Goal: Information Seeking & Learning: Learn about a topic

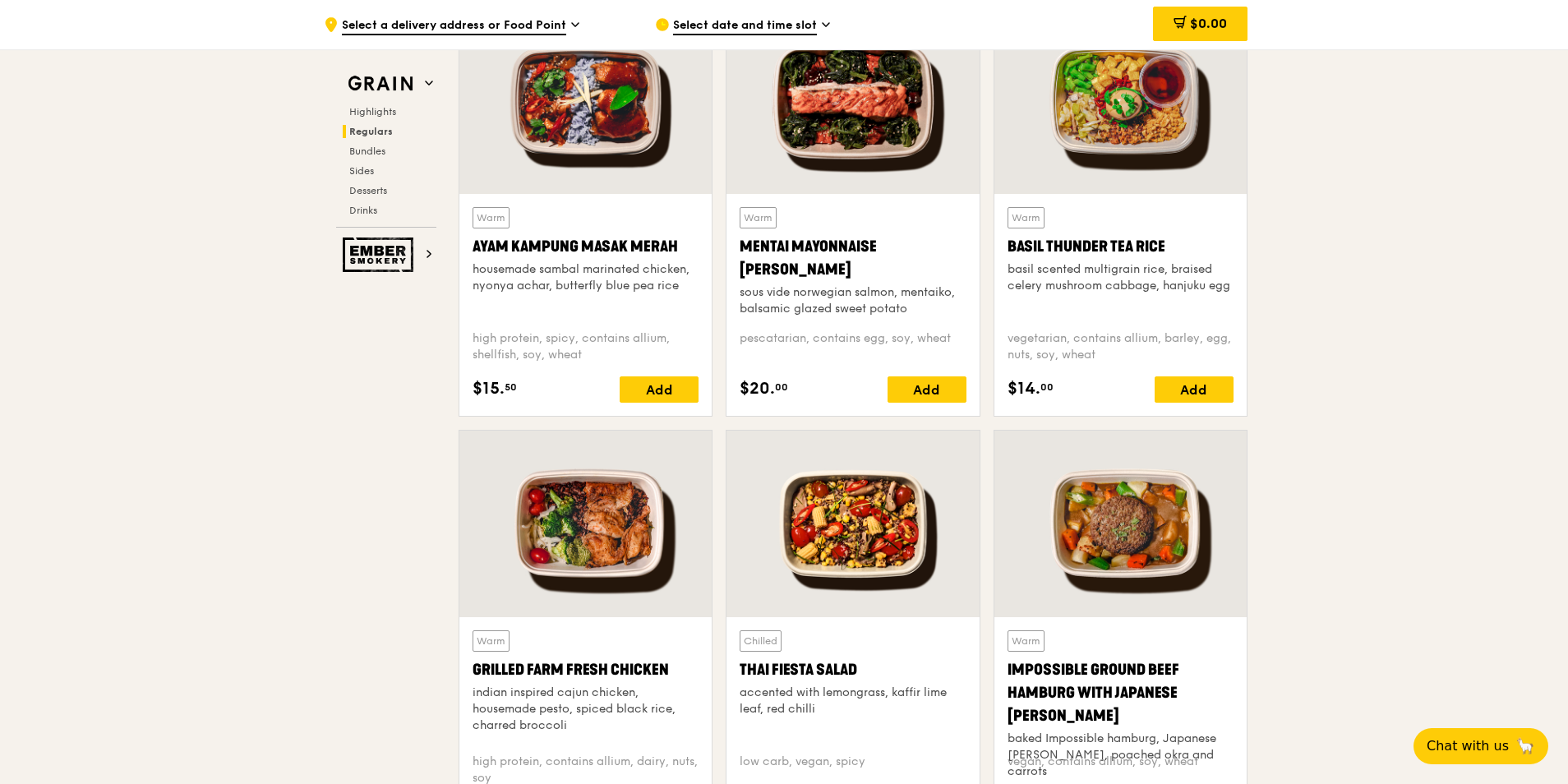
scroll to position [1561, 0]
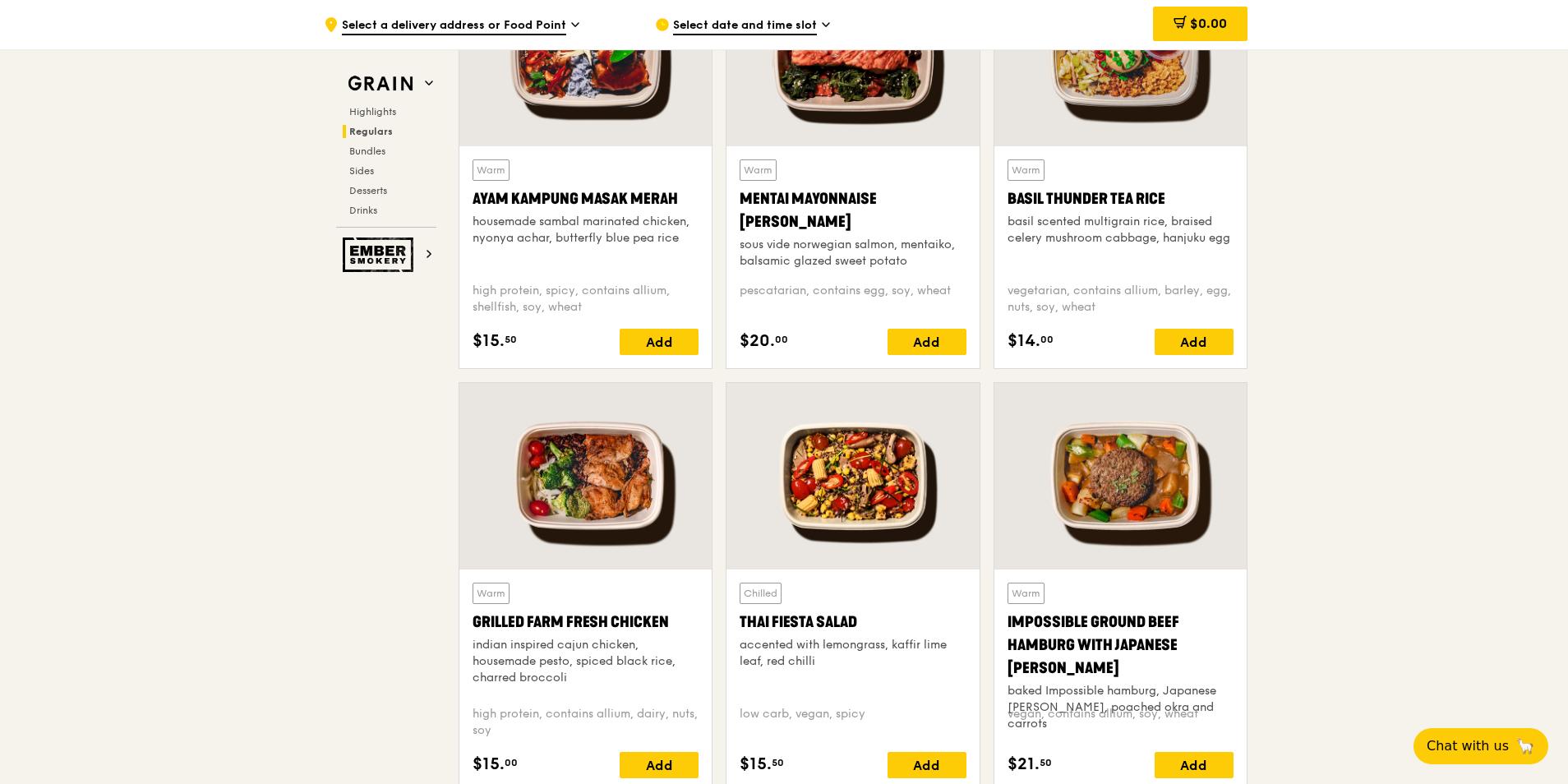
click at [590, 504] on div at bounding box center [585, 476] width 253 height 187
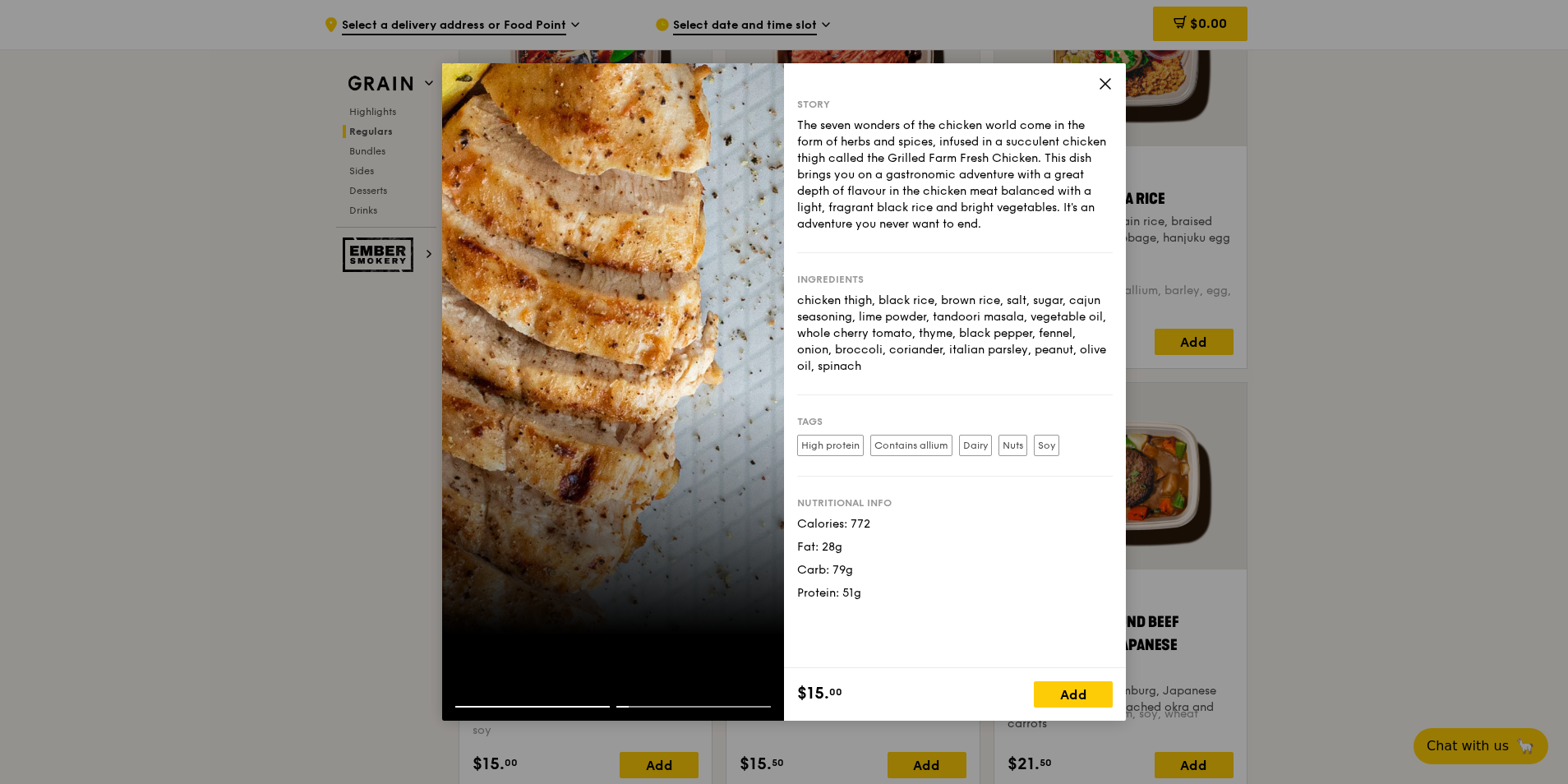
click at [1098, 83] on div "Story The seven wonders of the chicken world come in the form of herbs and spic…" at bounding box center [955, 365] width 342 height 605
click at [1107, 82] on icon at bounding box center [1105, 84] width 10 height 10
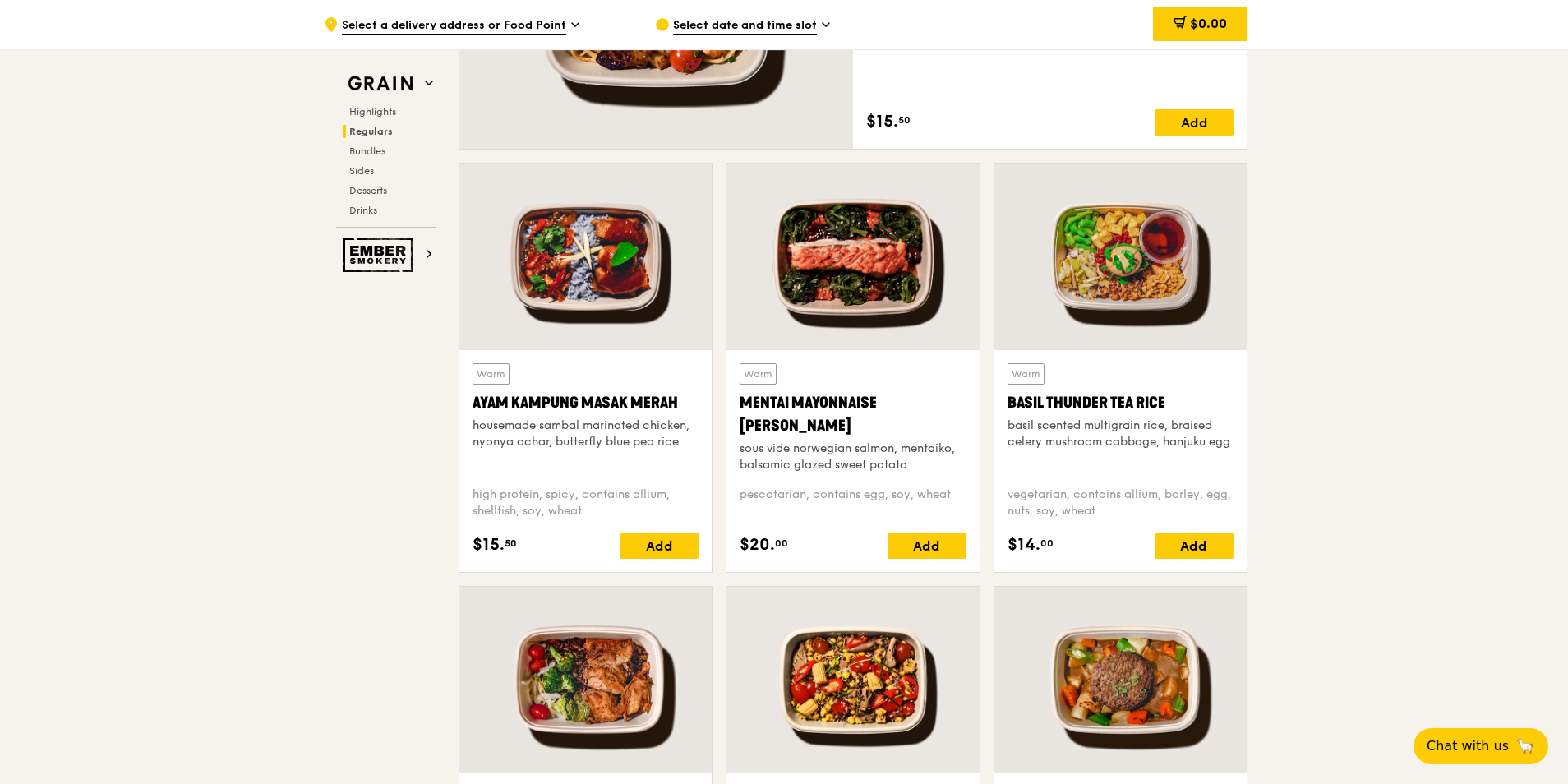
scroll to position [1233, 0]
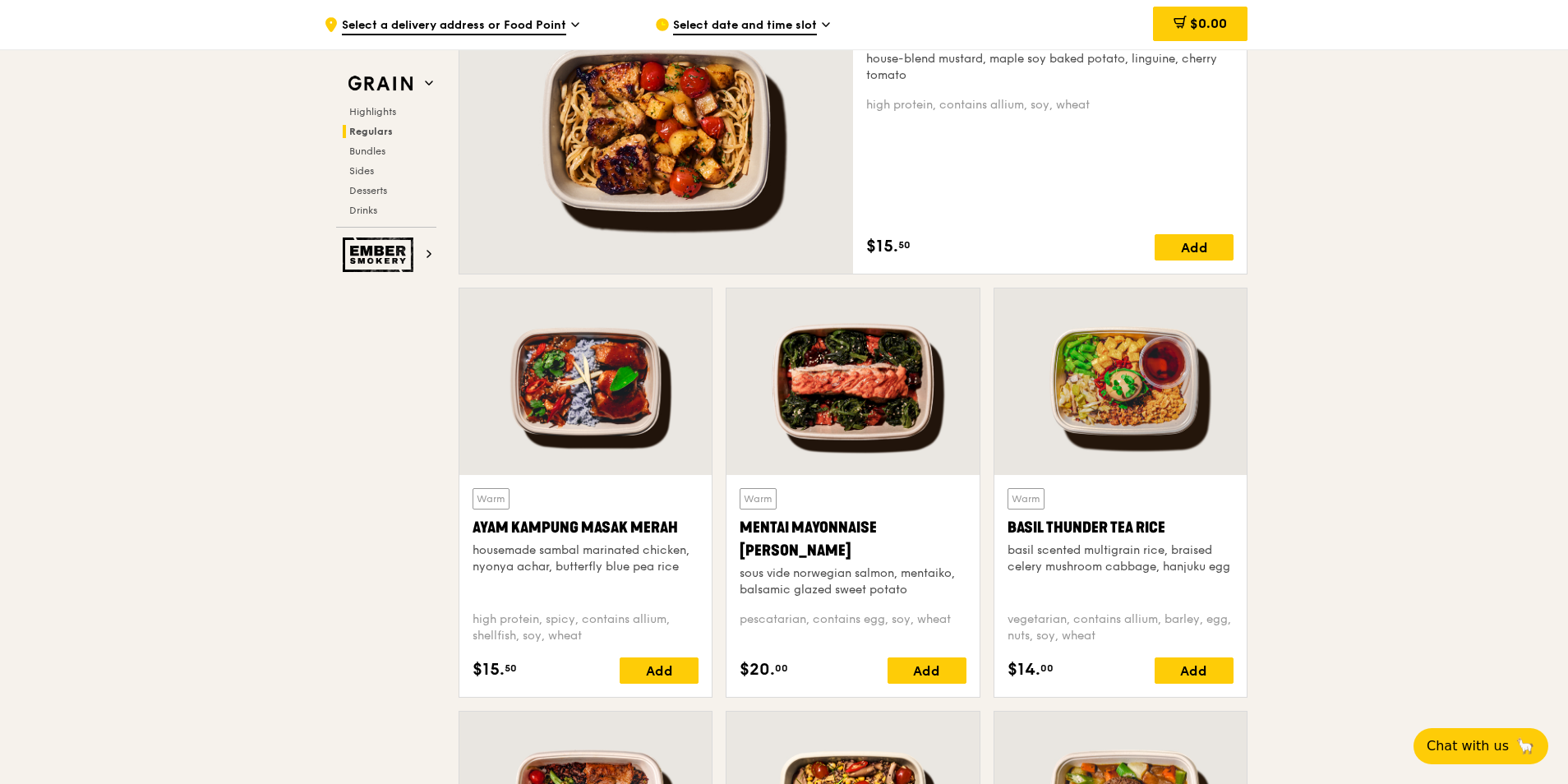
click at [900, 399] on div at bounding box center [852, 382] width 253 height 187
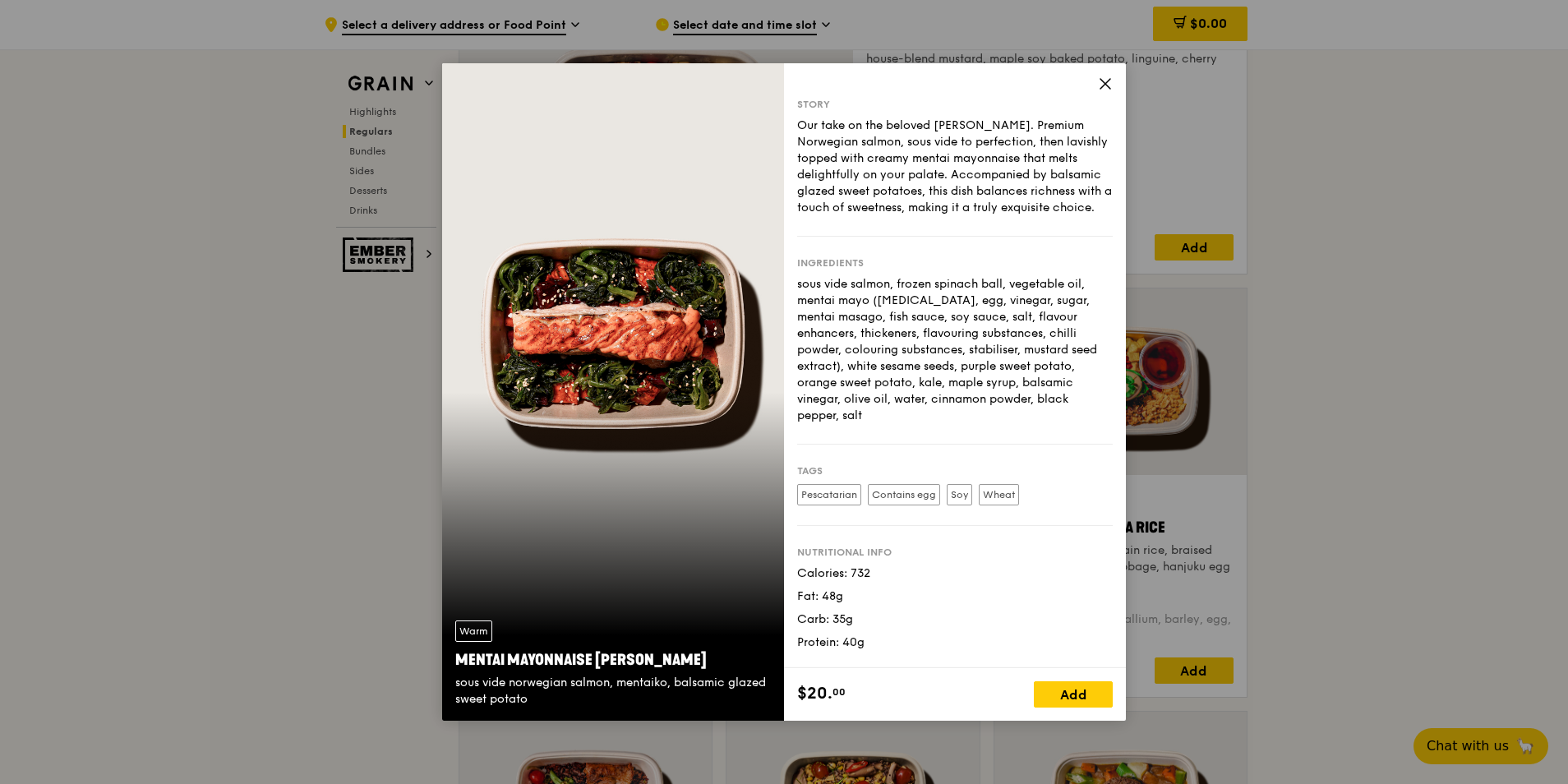
click at [1099, 76] on div "Story Our take on the beloved mentaiko salmon. Premium Norwegian salmon, sous v…" at bounding box center [955, 365] width 342 height 605
click at [1106, 85] on icon at bounding box center [1105, 84] width 10 height 10
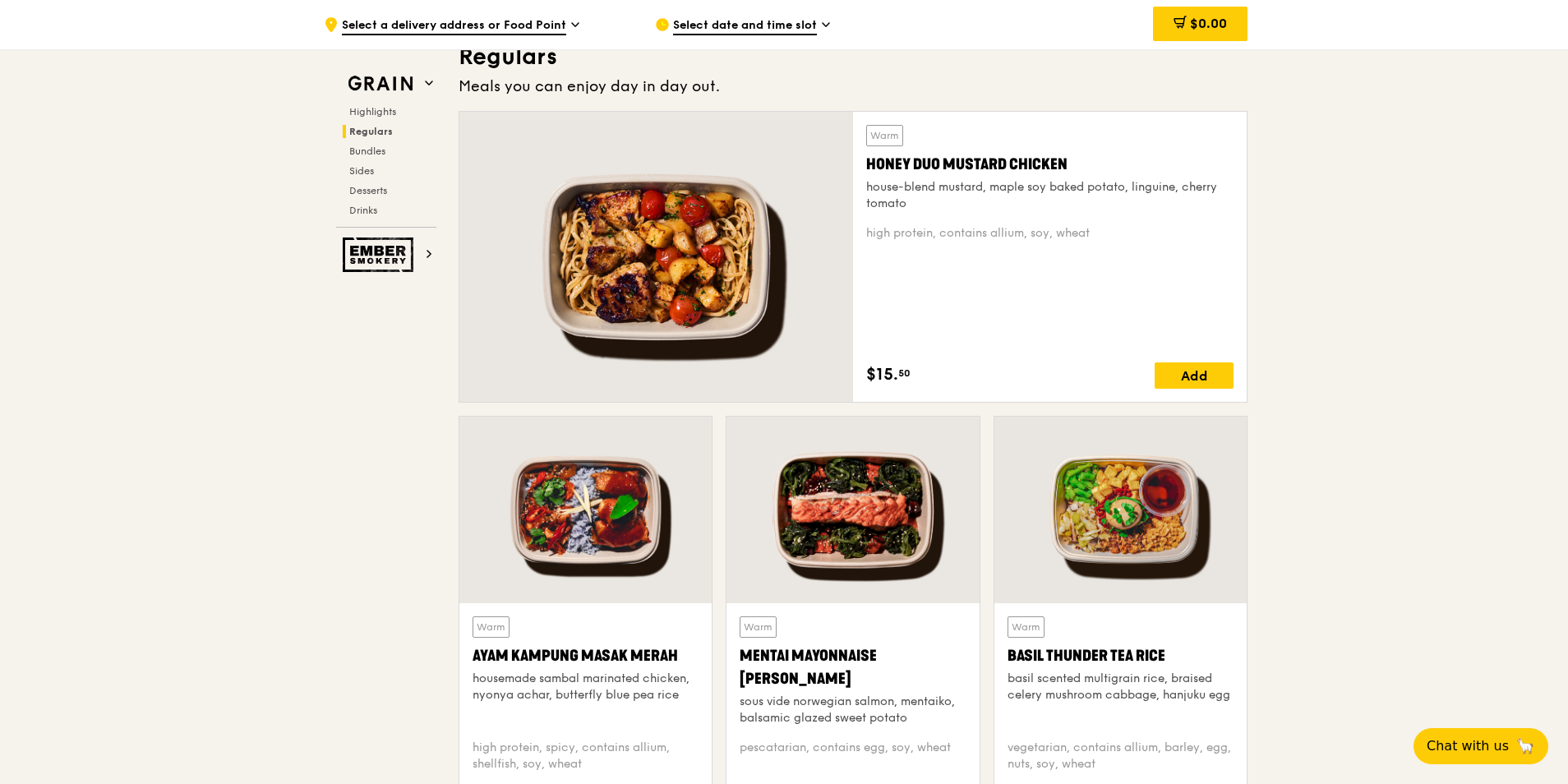
scroll to position [1068, 0]
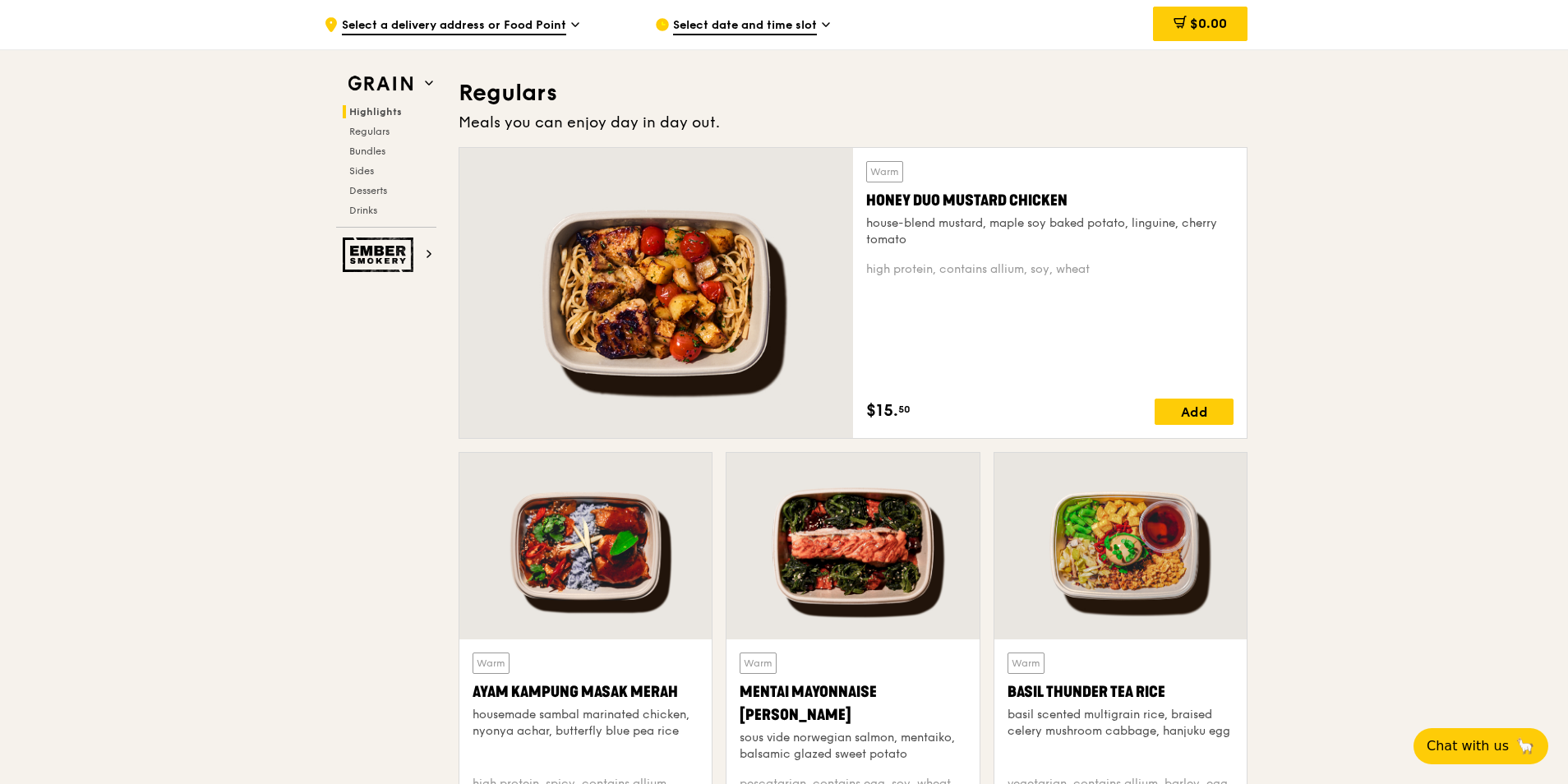
click at [1000, 202] on div "Honey Duo Mustard Chicken" at bounding box center [1050, 201] width 367 height 23
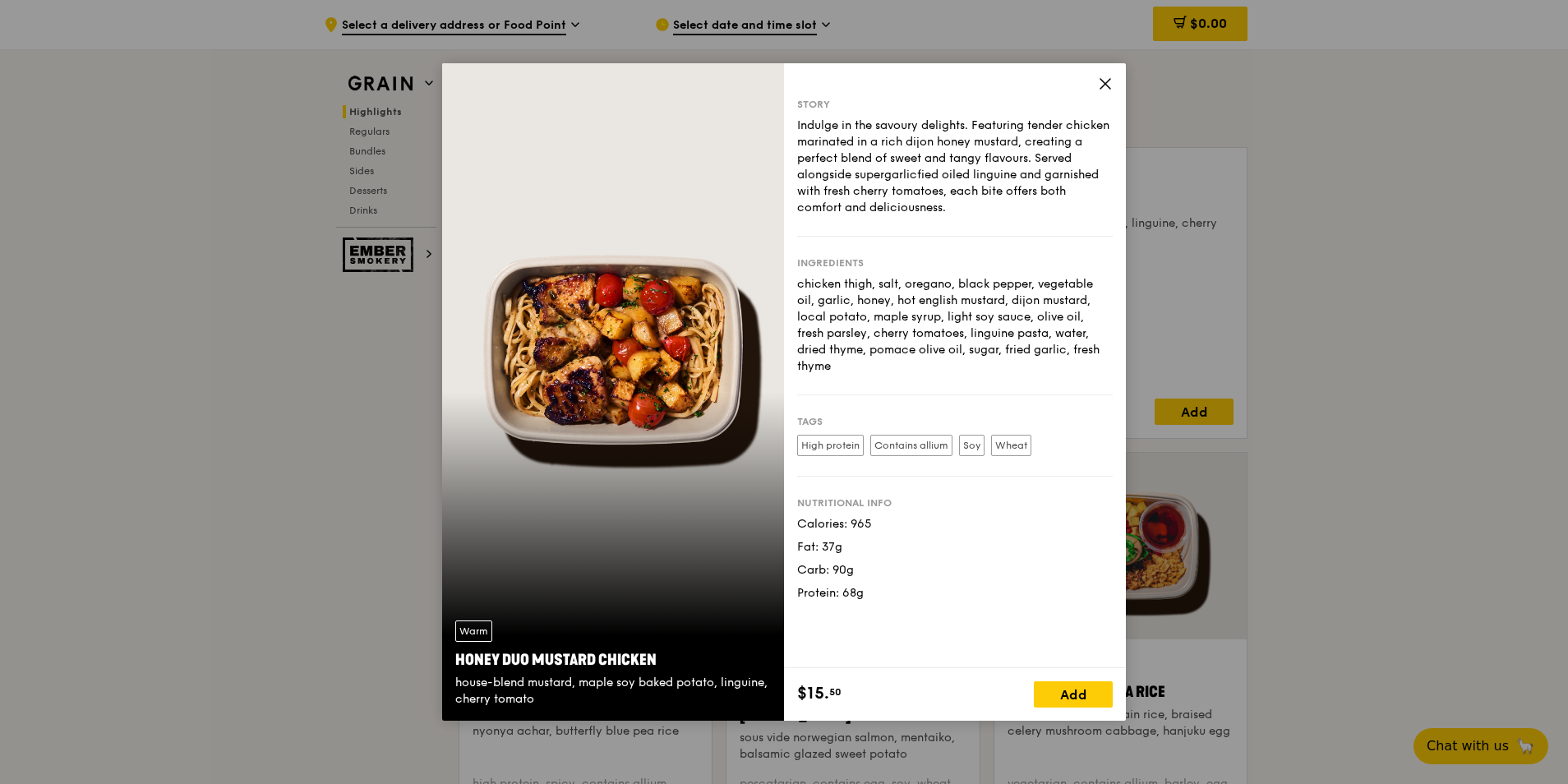
click at [1104, 80] on icon at bounding box center [1106, 84] width 15 height 15
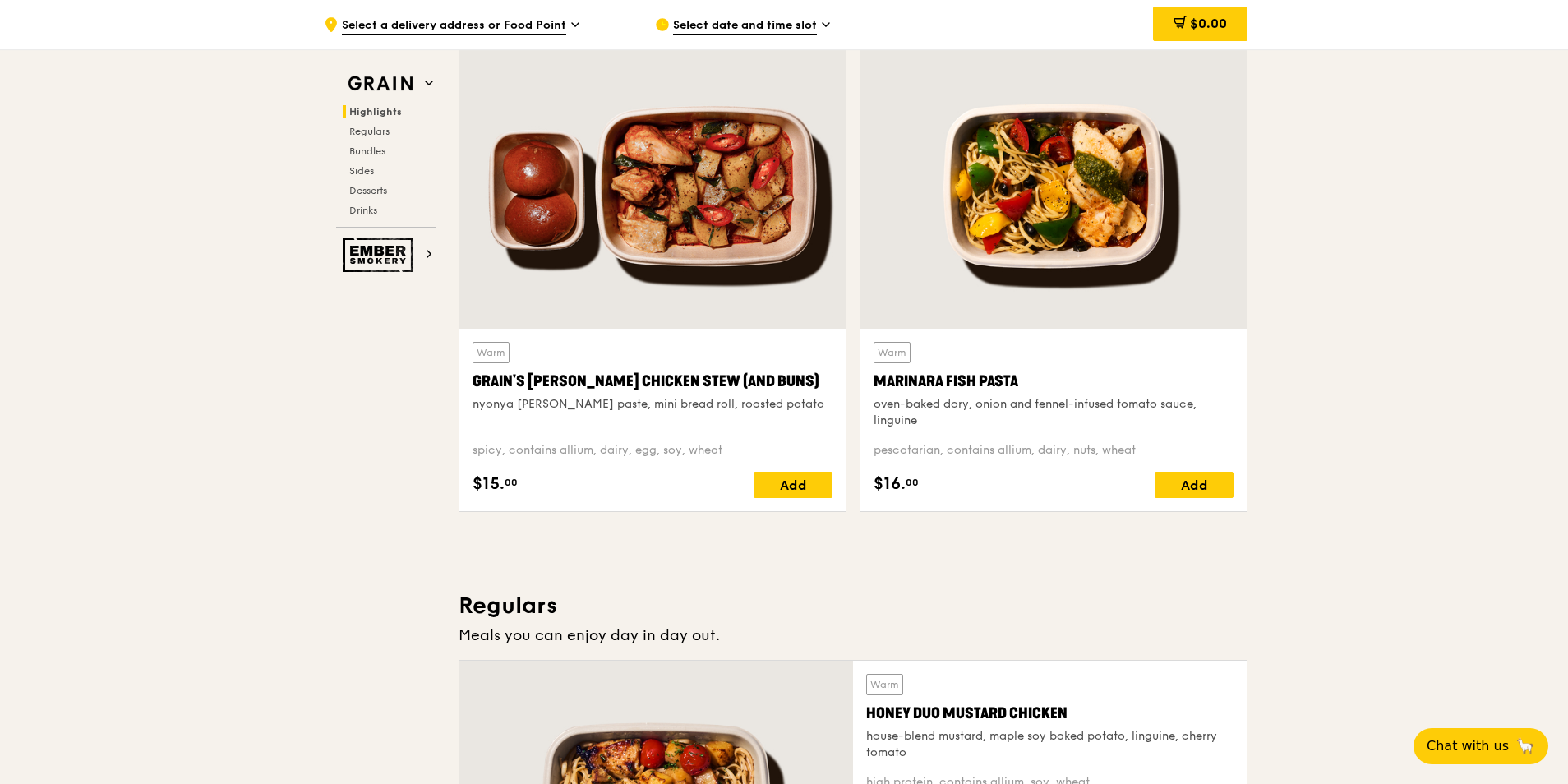
scroll to position [493, 0]
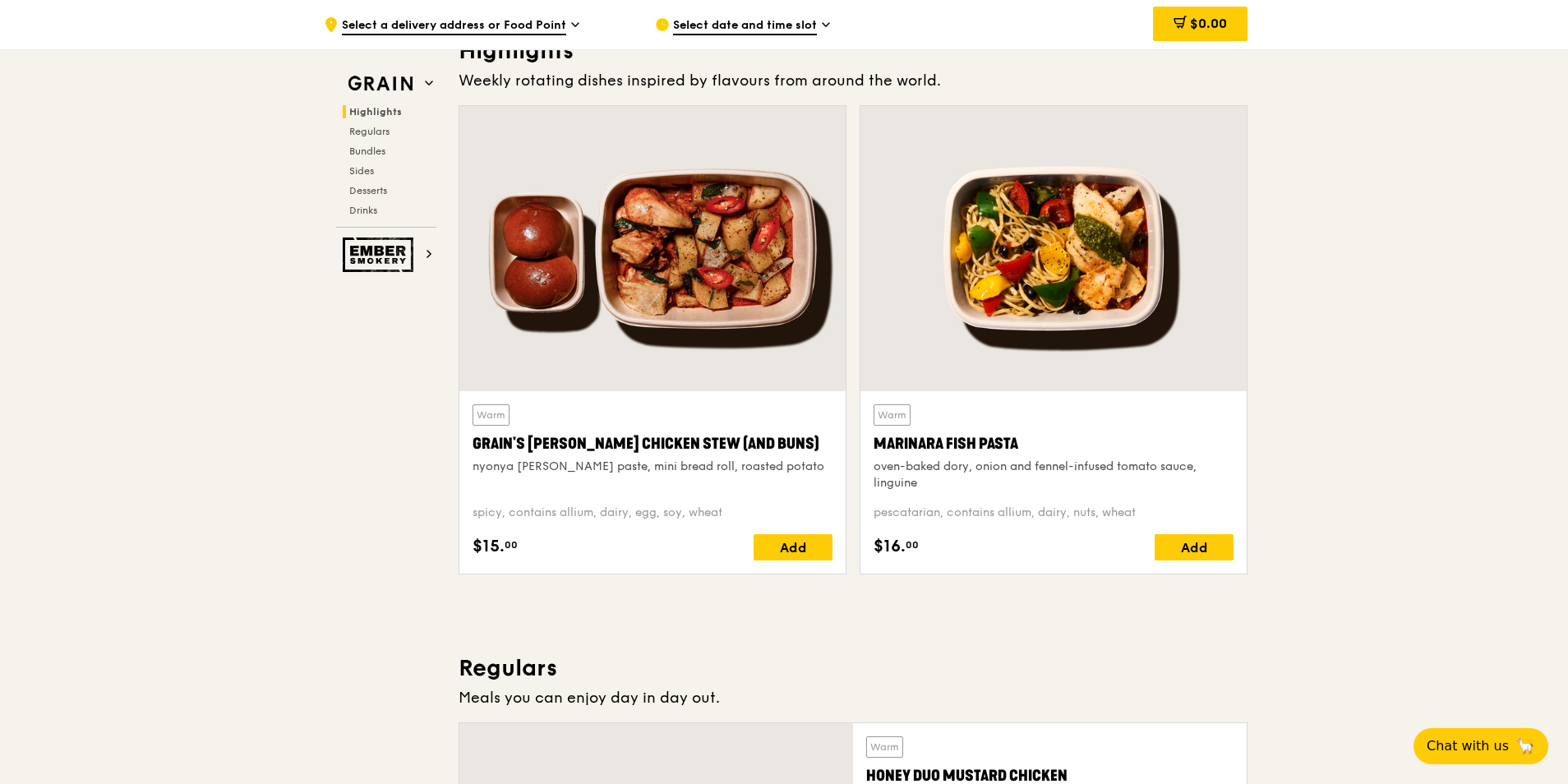
click at [989, 361] on div at bounding box center [1053, 249] width 386 height 285
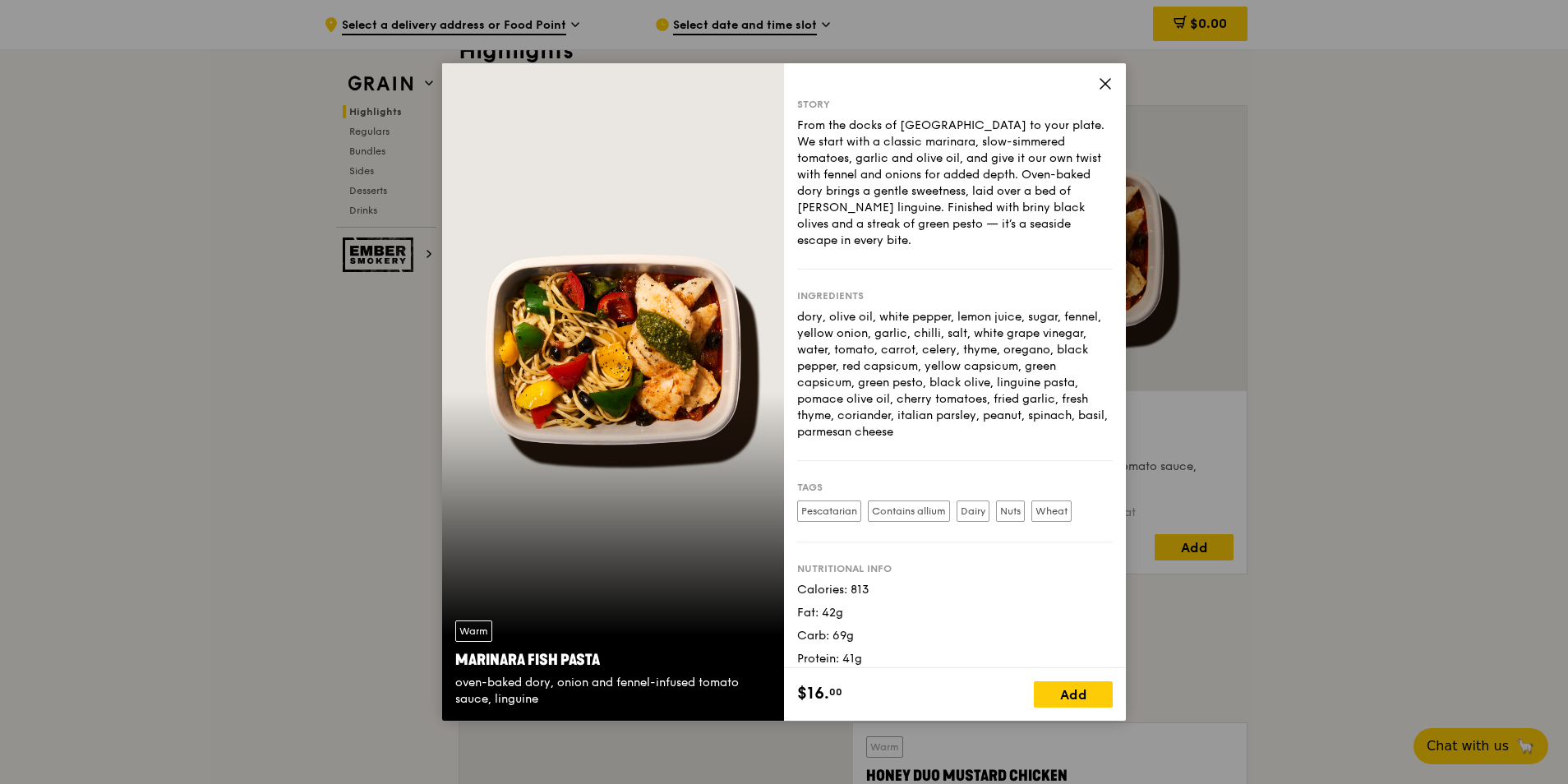
click at [1103, 86] on icon at bounding box center [1105, 84] width 10 height 10
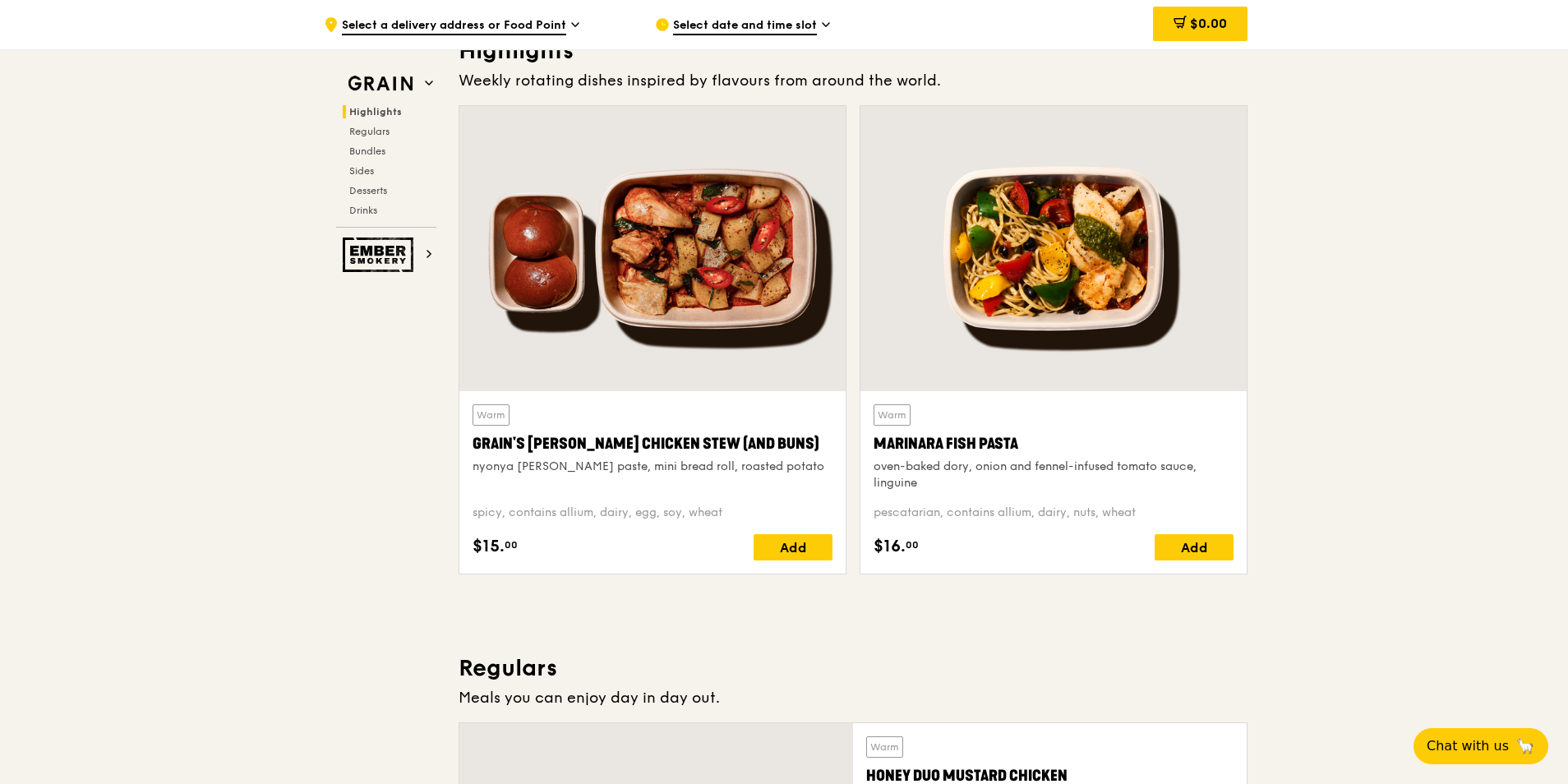
drag, startPoint x: 1046, startPoint y: 447, endPoint x: 876, endPoint y: 444, distance: 170.0
click at [876, 444] on div "Marinara Fish Pasta" at bounding box center [1053, 444] width 360 height 23
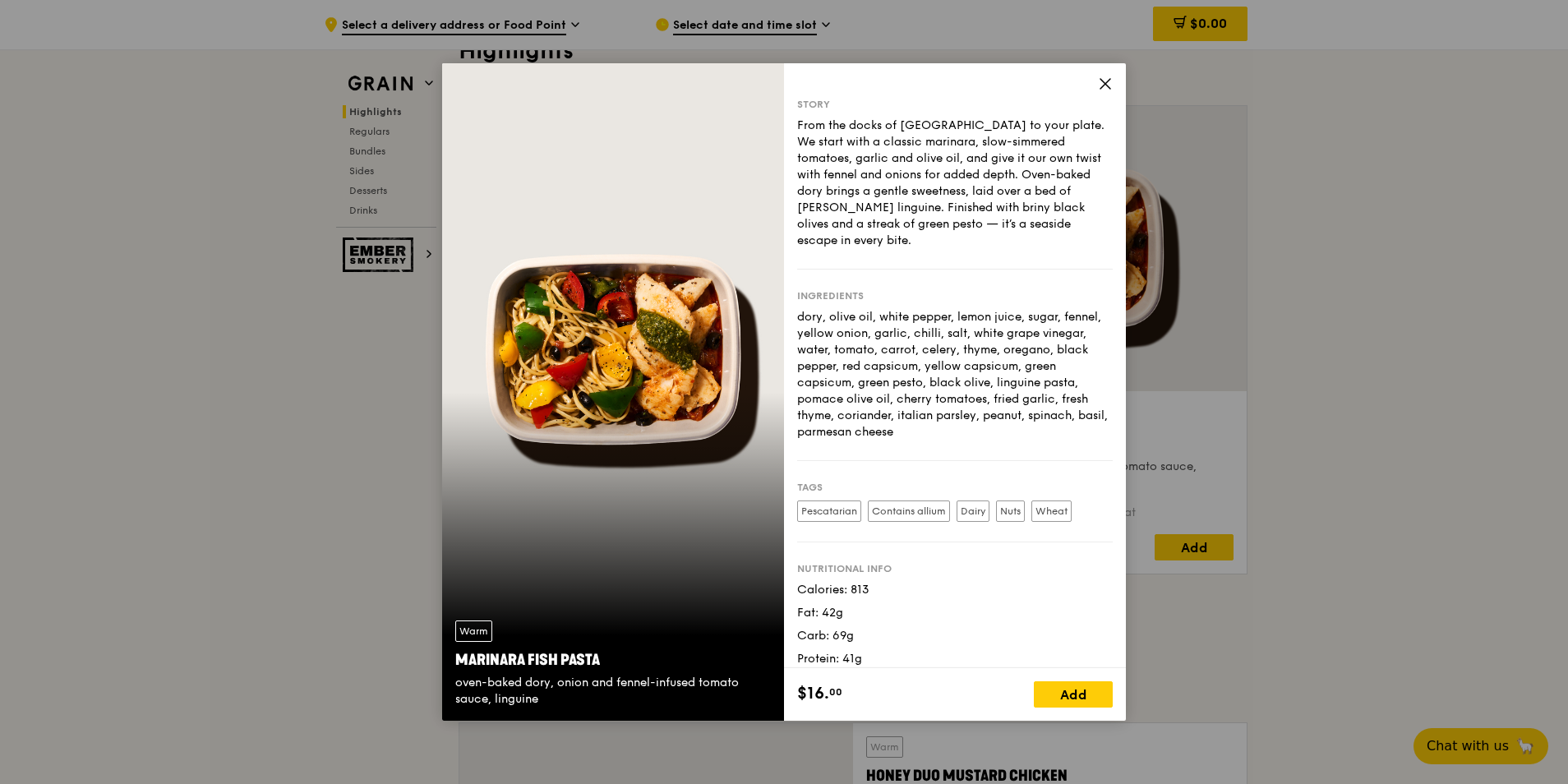
click at [1108, 87] on icon at bounding box center [1105, 84] width 10 height 10
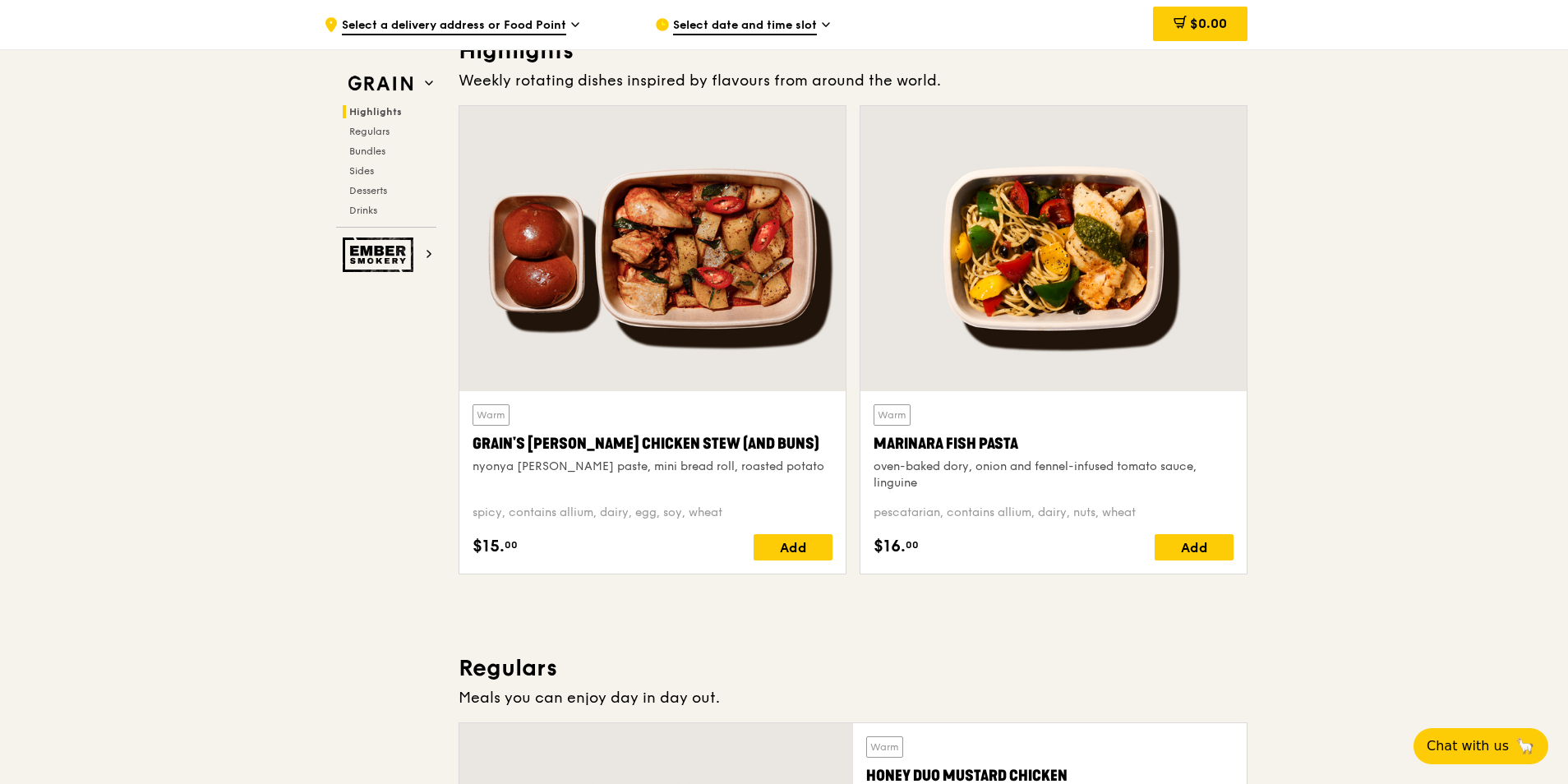
drag, startPoint x: 1027, startPoint y: 443, endPoint x: 875, endPoint y: 435, distance: 152.2
click at [875, 435] on div "Marinara Fish Pasta" at bounding box center [1053, 444] width 360 height 23
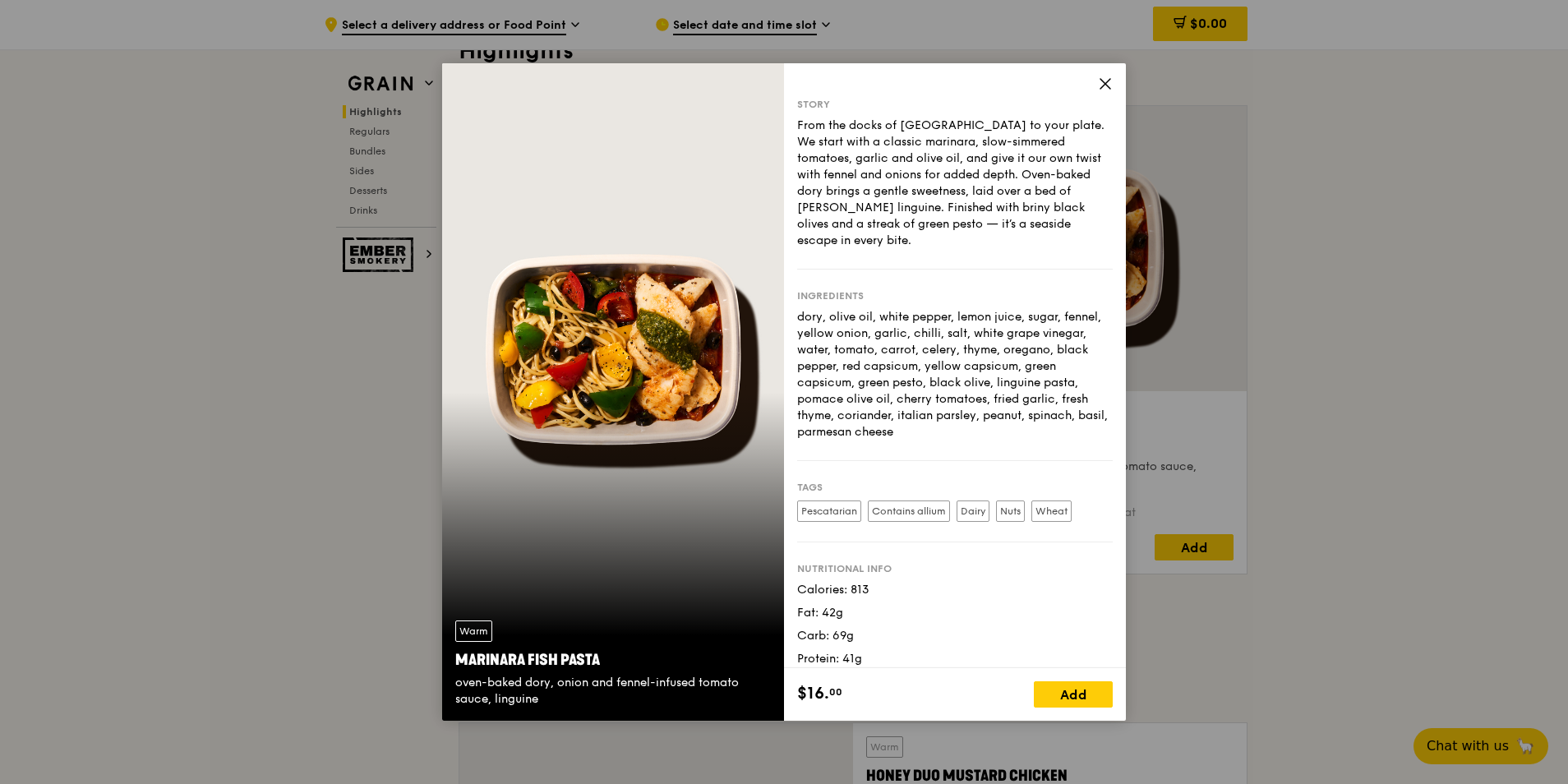
drag, startPoint x: 606, startPoint y: 655, endPoint x: 461, endPoint y: 662, distance: 145.2
click at [461, 662] on div "Marinara Fish Pasta" at bounding box center [613, 660] width 315 height 23
copy div "Marinara Fish Pasta"
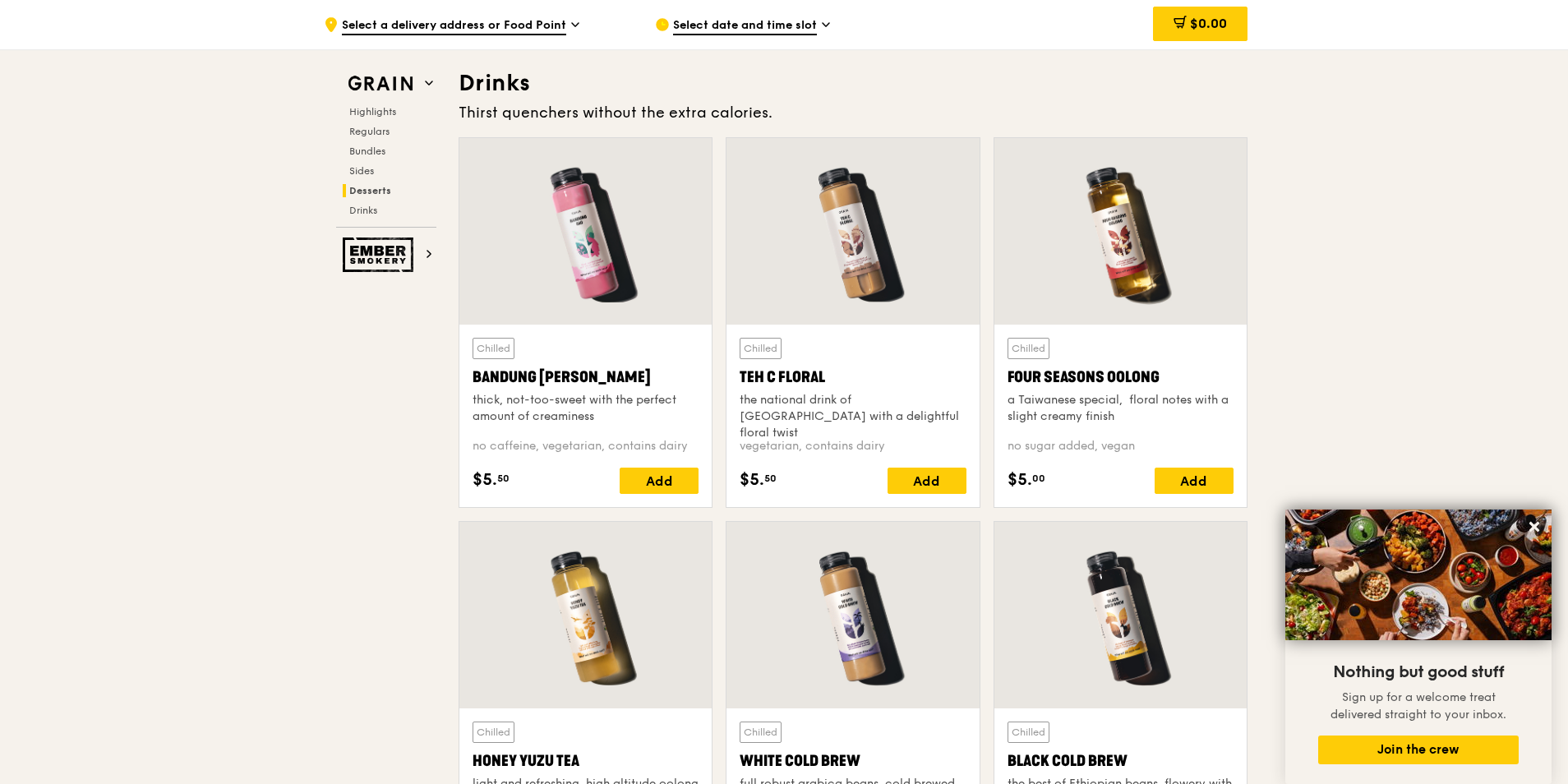
scroll to position [5589, 0]
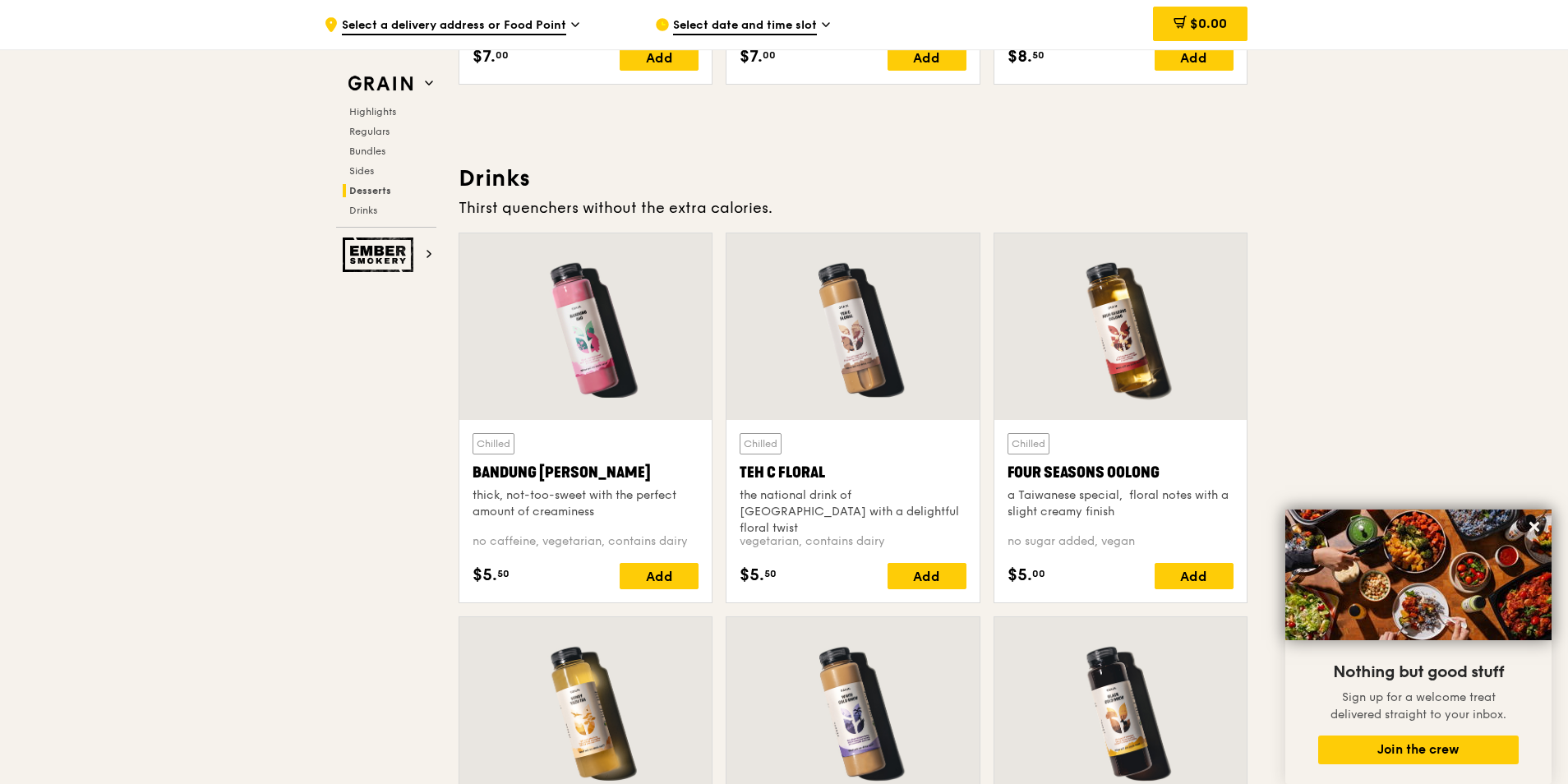
click at [841, 377] on div at bounding box center [852, 327] width 253 height 187
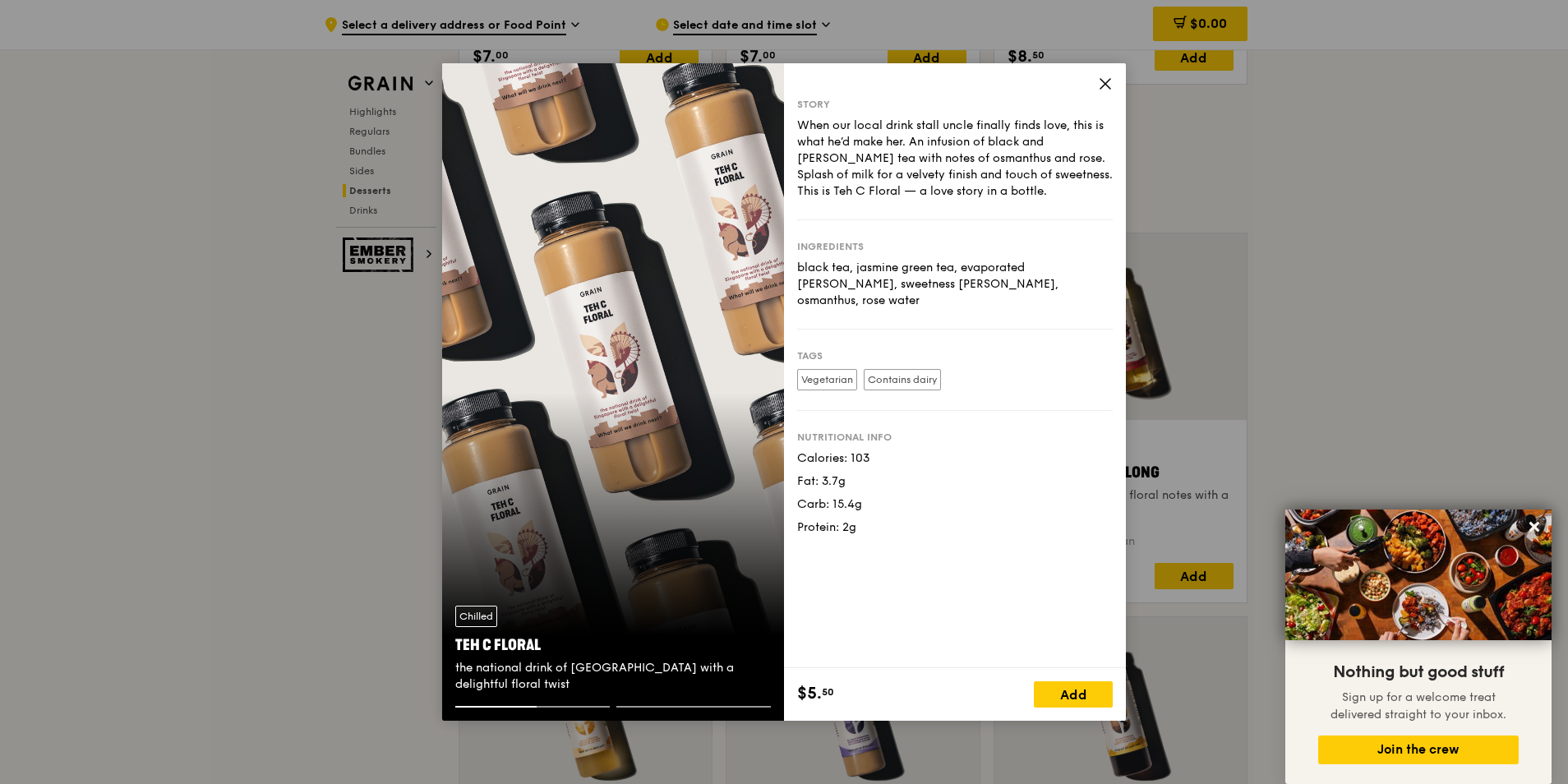
click at [1108, 84] on icon at bounding box center [1106, 84] width 15 height 15
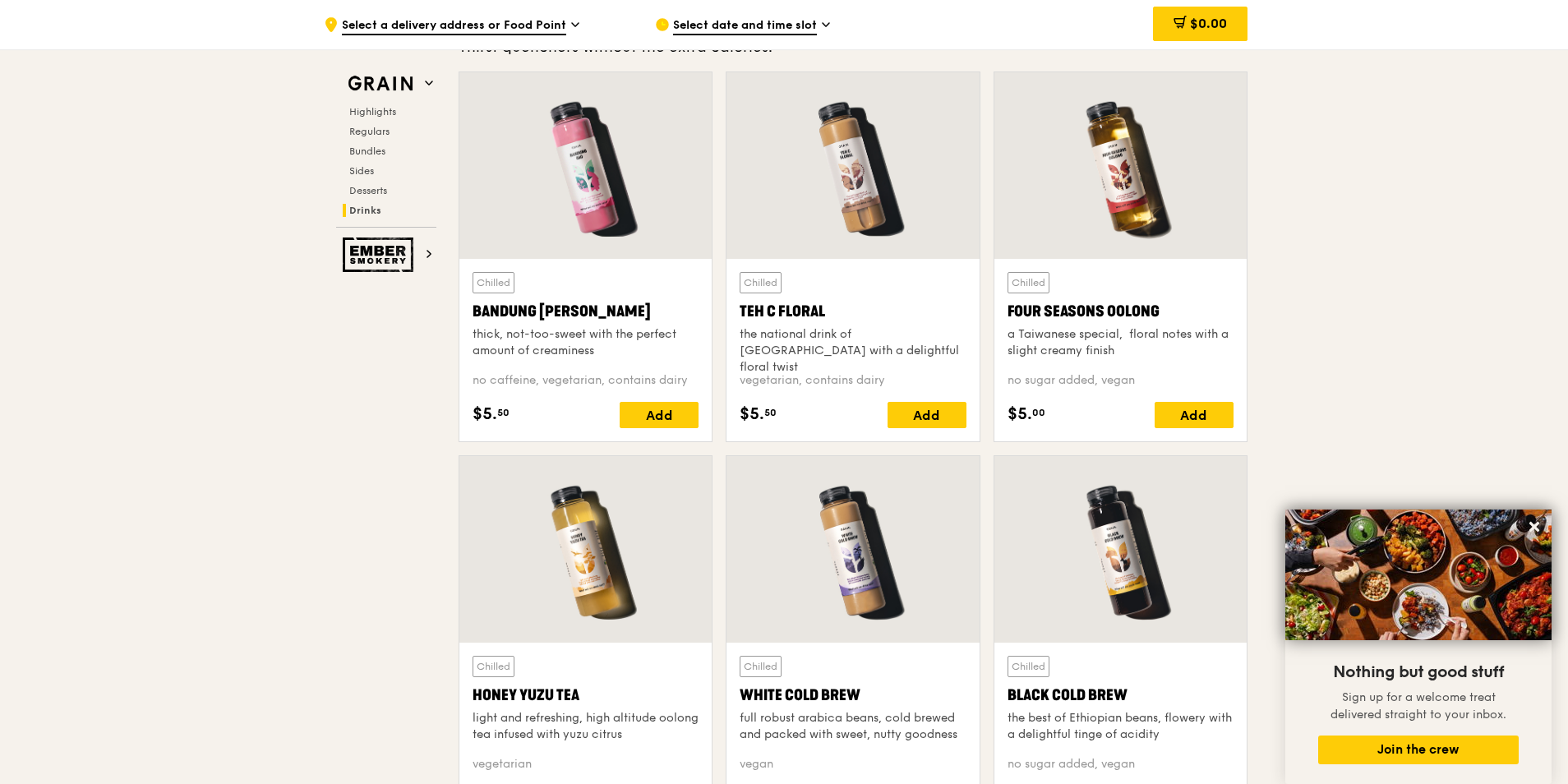
scroll to position [5753, 0]
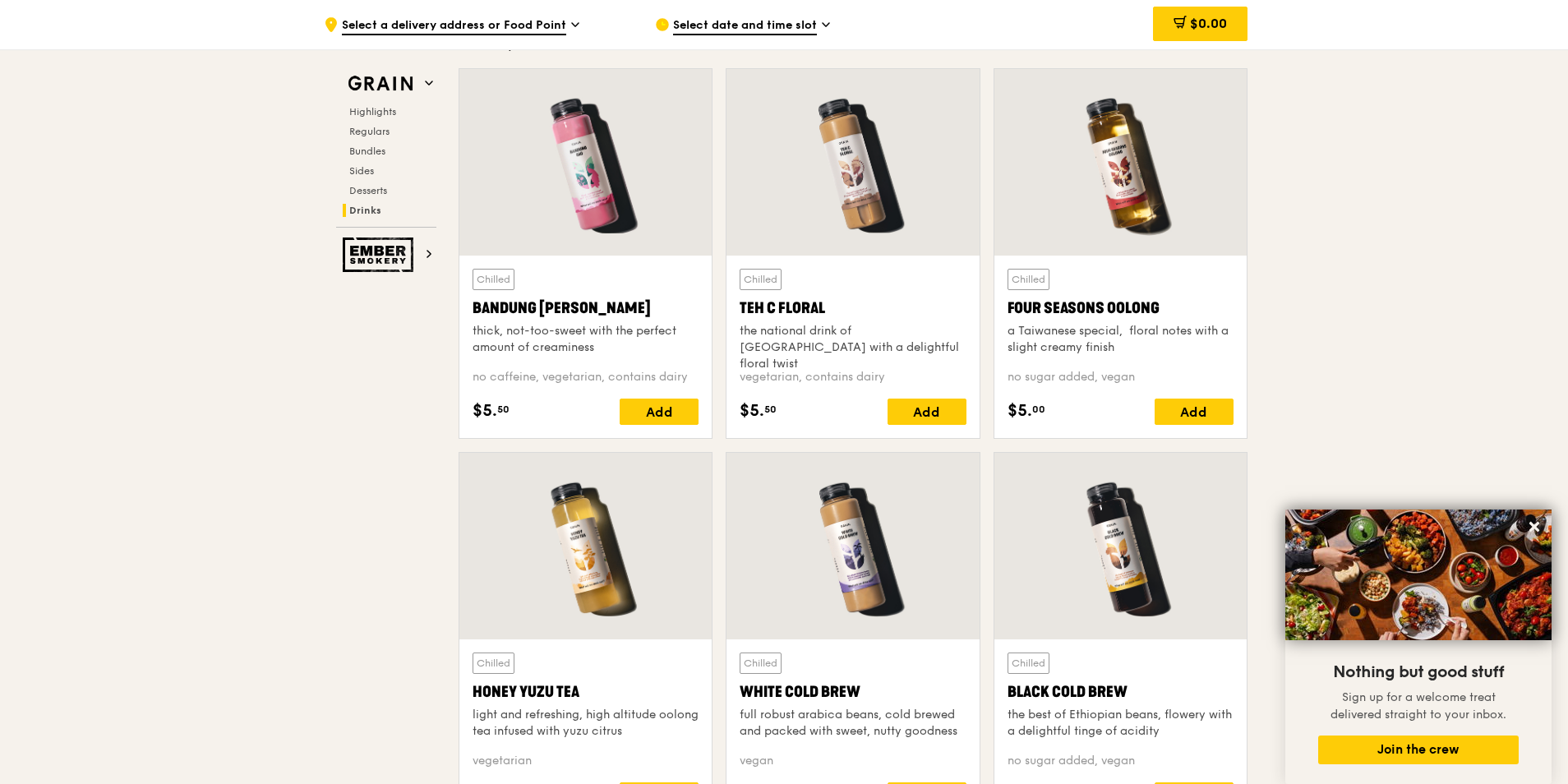
click at [1123, 196] on div at bounding box center [1120, 163] width 253 height 187
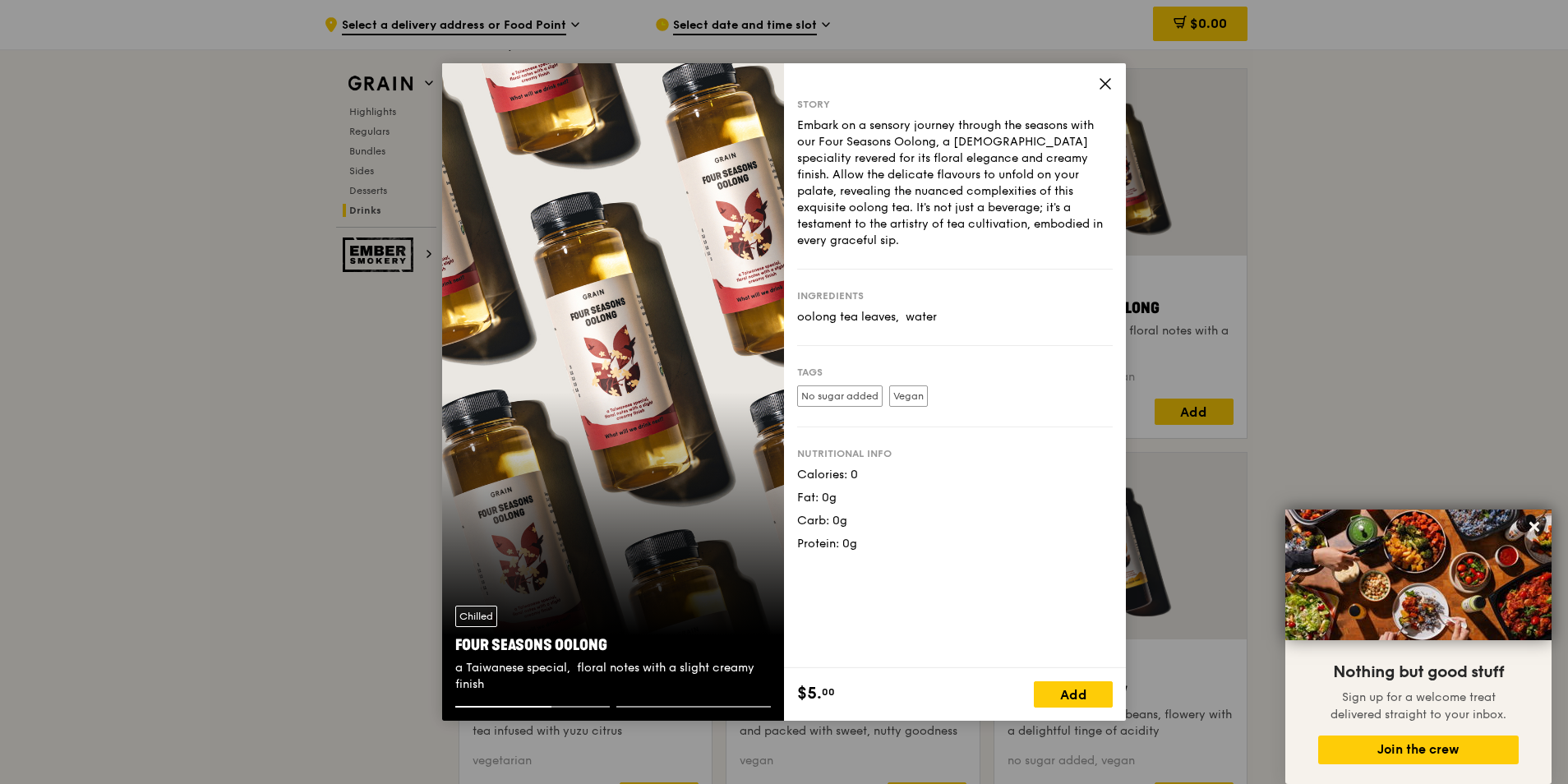
click at [1097, 83] on div "Story Embark on a sensory journey through the seasons with our Four Seasons Ool…" at bounding box center [955, 365] width 342 height 605
click at [1106, 83] on icon at bounding box center [1105, 84] width 10 height 10
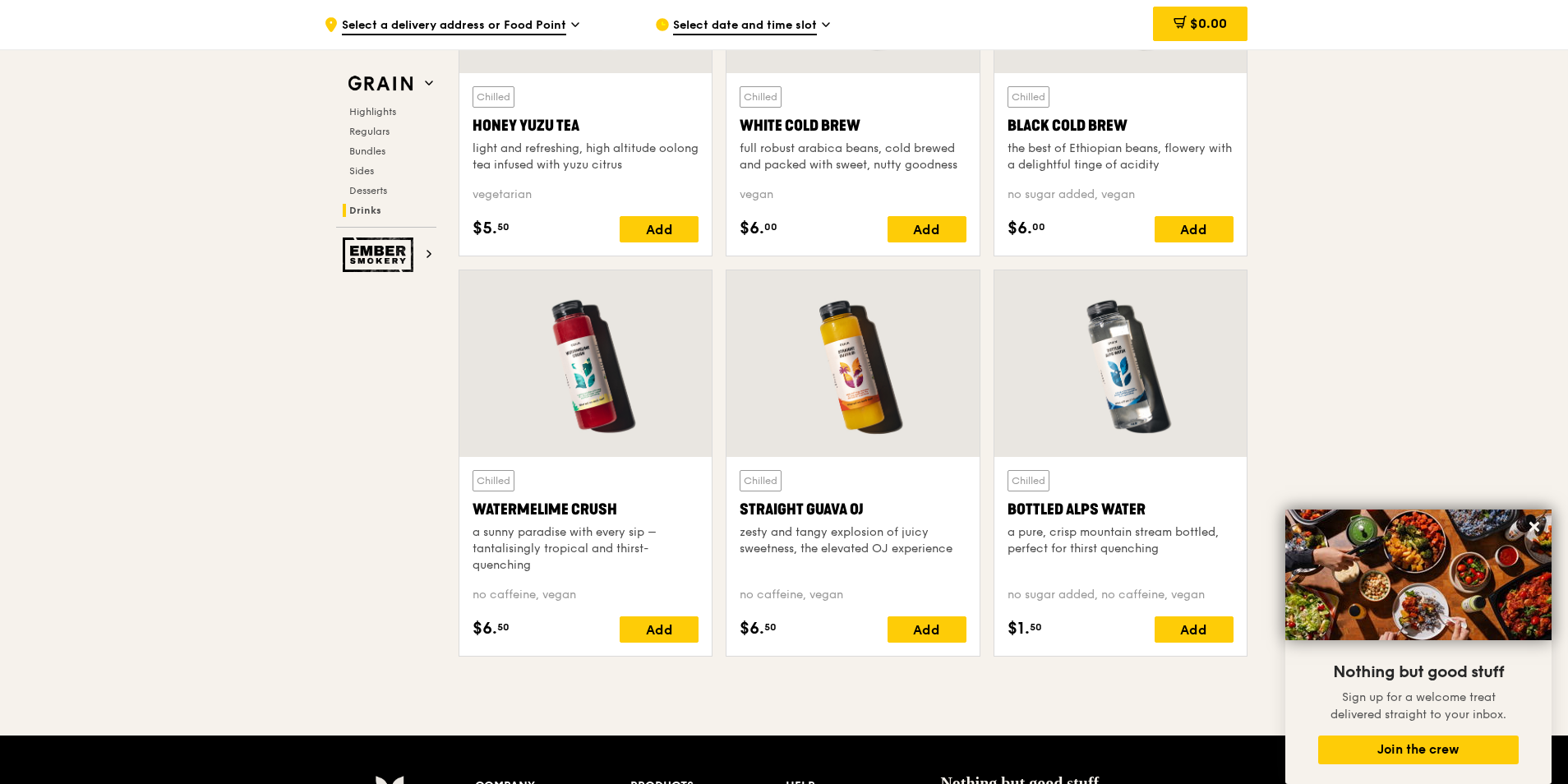
scroll to position [6329, 0]
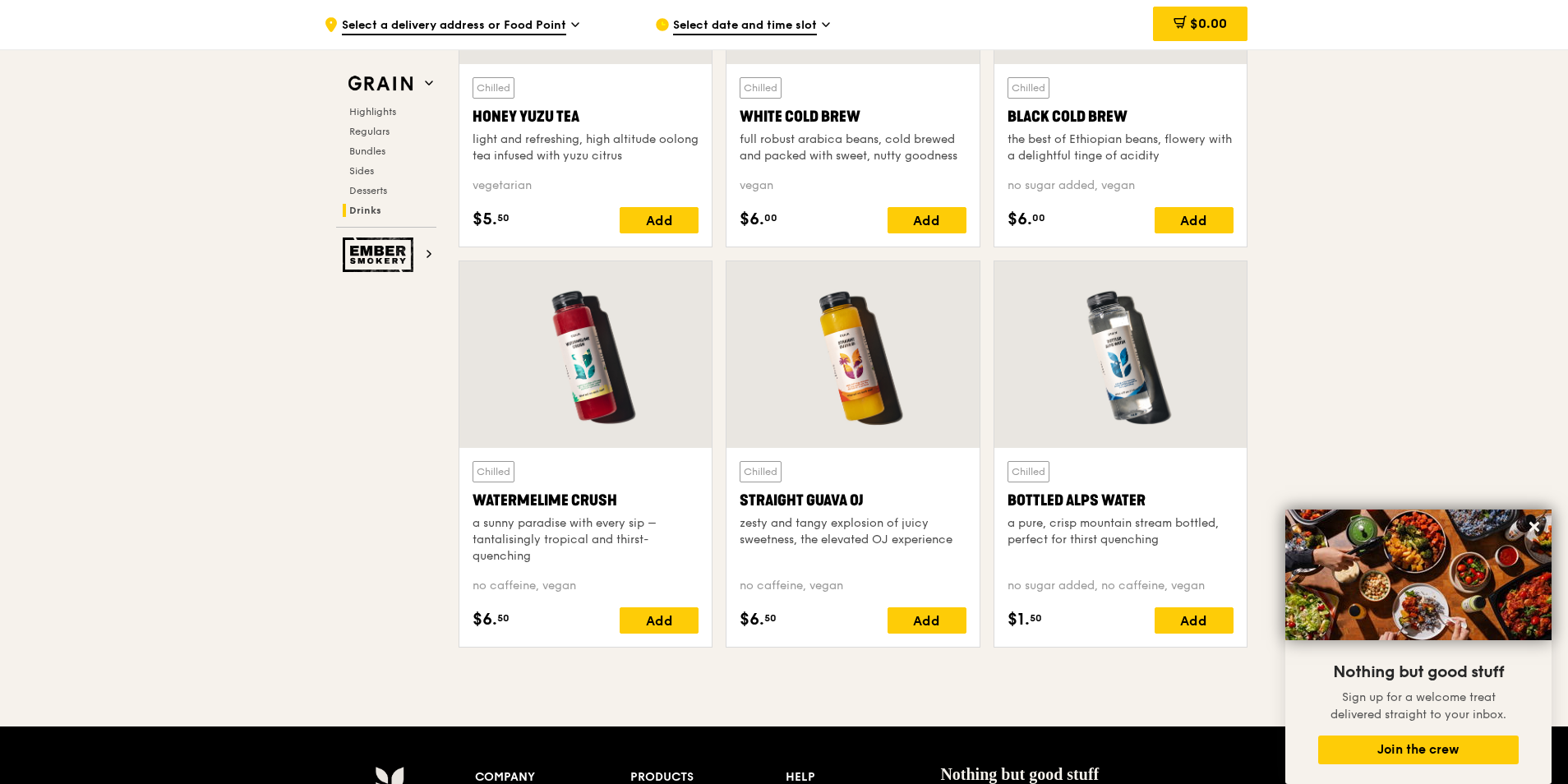
drag, startPoint x: 646, startPoint y: 502, endPoint x: 473, endPoint y: 505, distance: 173.0
click at [473, 505] on div "Watermelime Crush" at bounding box center [585, 500] width 226 height 23
